Goal: Information Seeking & Learning: Check status

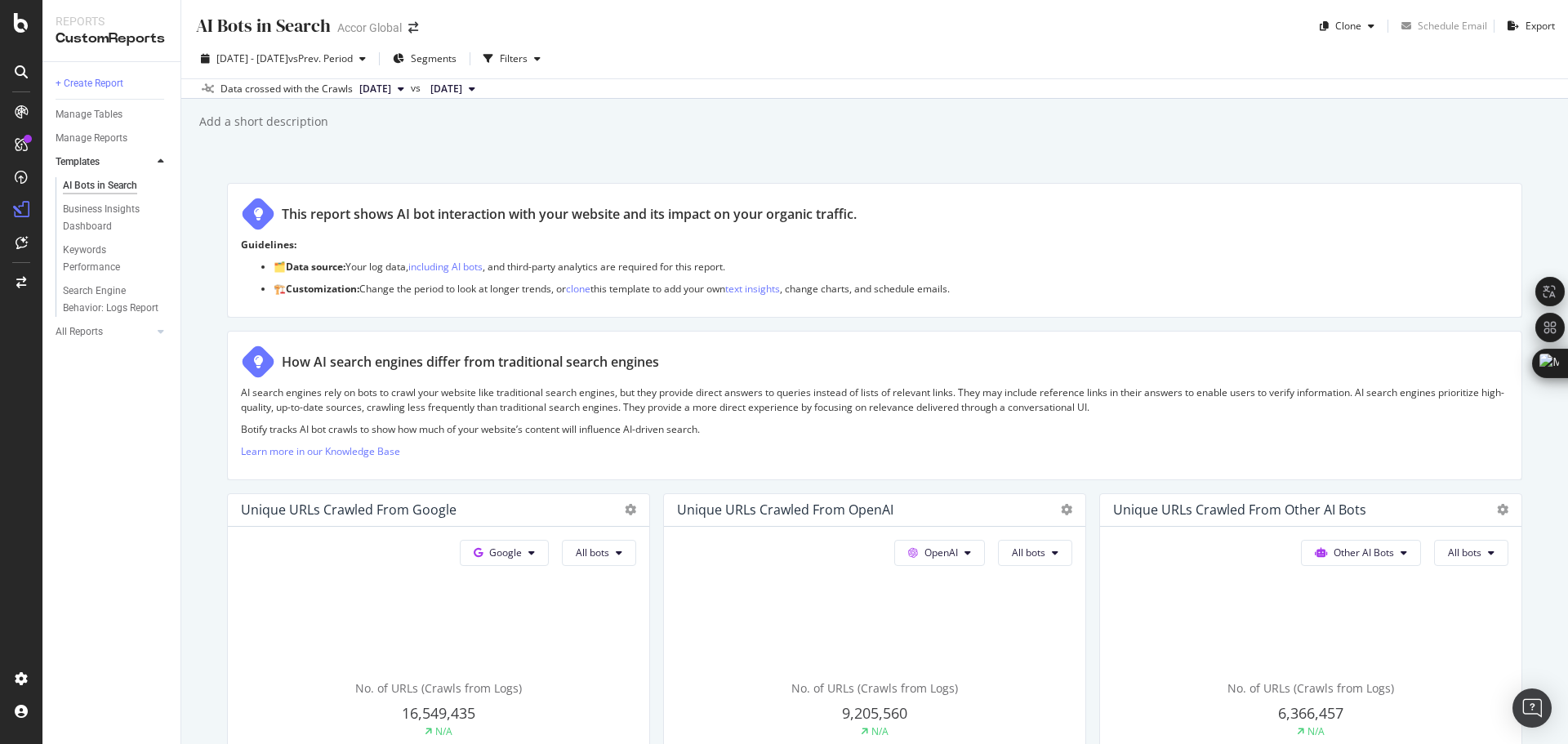
click at [881, 98] on div "[DATE] - [DATE] vs Prev. Period Segments Filters Data crossed with the Crawls […" at bounding box center [874, 69] width 1387 height 60
